Goal: Check status

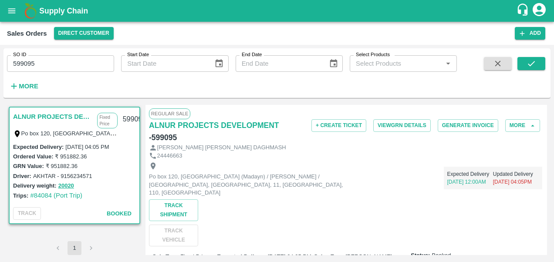
scroll to position [1, 0]
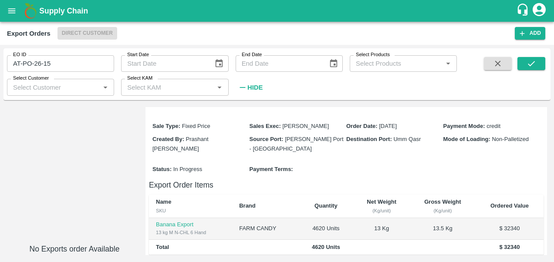
scroll to position [96, 0]
